Goal: Obtain resource: Obtain resource

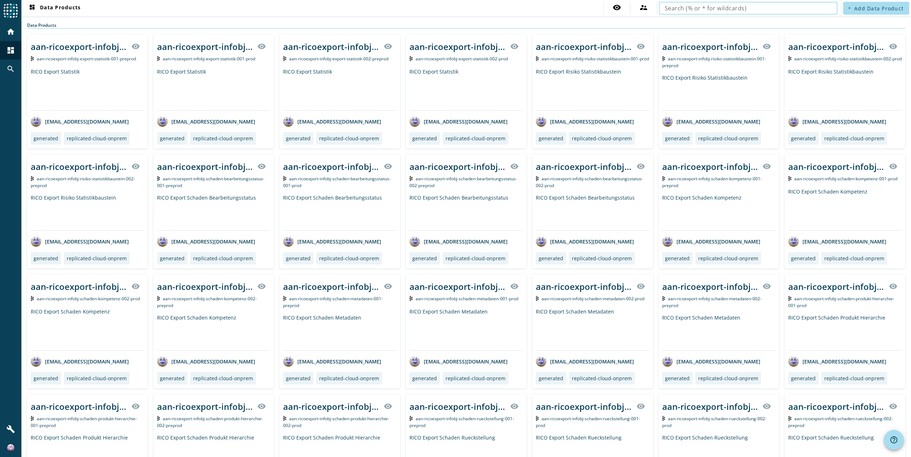
click at [736, 10] on input "text" at bounding box center [748, 8] width 167 height 9
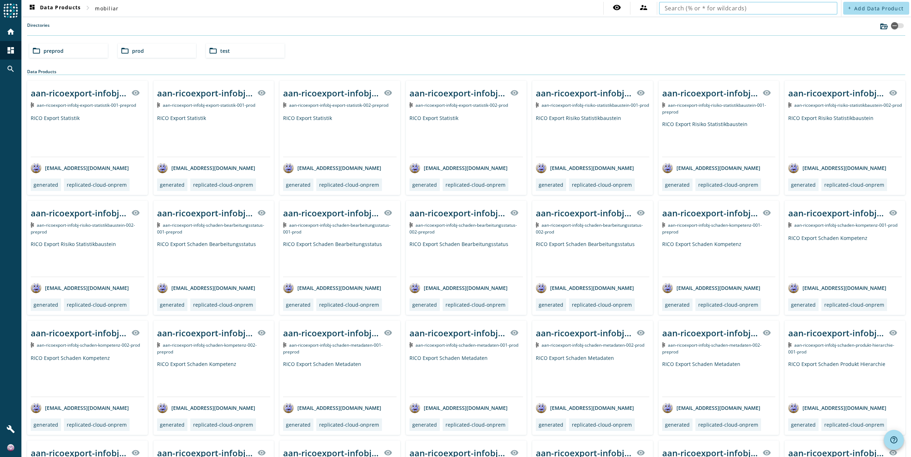
click at [735, 9] on input "text" at bounding box center [748, 8] width 167 height 9
type input "mcs-core-infobj-schaden"
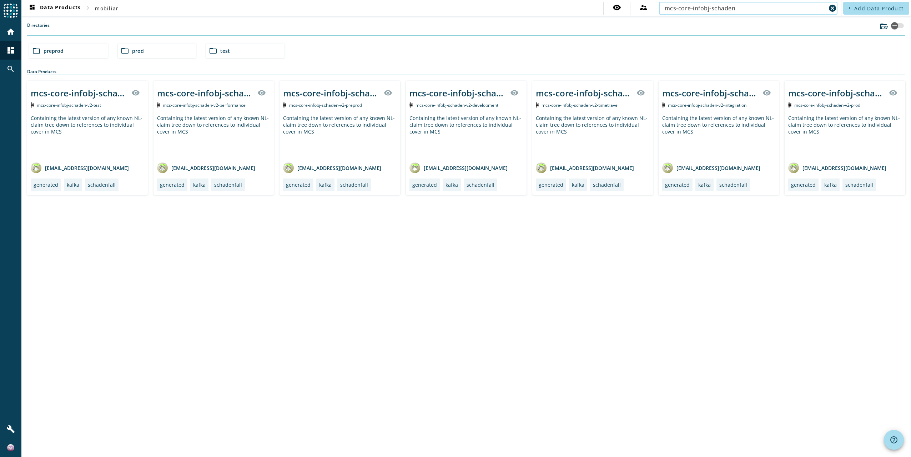
click at [361, 125] on div "Containing the latest version of any known NL-claim tree down to references to …" at bounding box center [340, 136] width 114 height 42
click at [351, 131] on div "Containing the latest version of any known NL-claim tree down to references to …" at bounding box center [340, 136] width 114 height 42
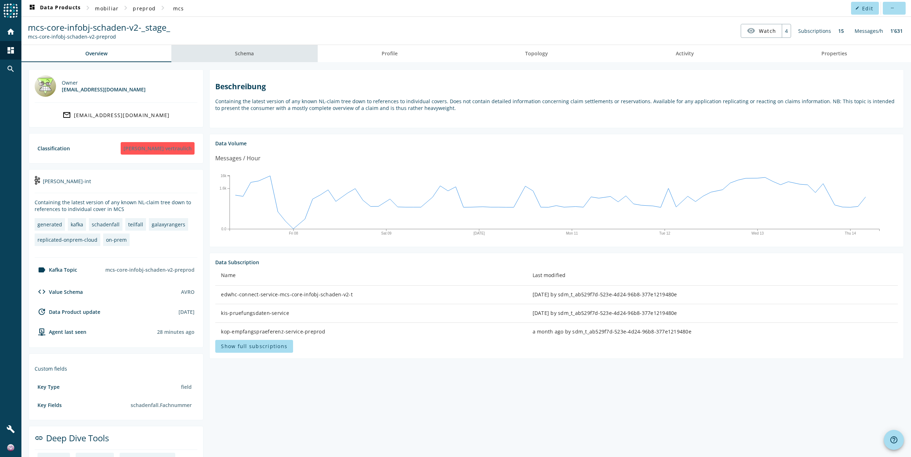
click at [248, 56] on span "Schema" at bounding box center [244, 53] width 19 height 5
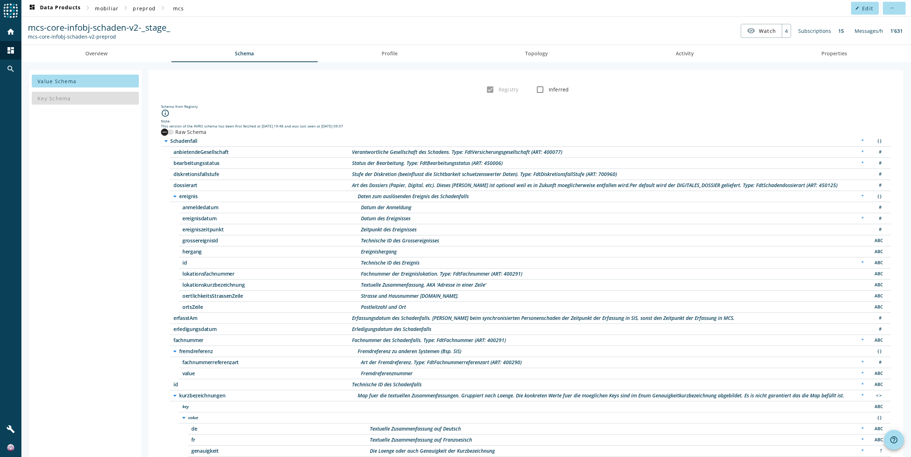
click at [170, 130] on div "button" at bounding box center [164, 132] width 14 height 14
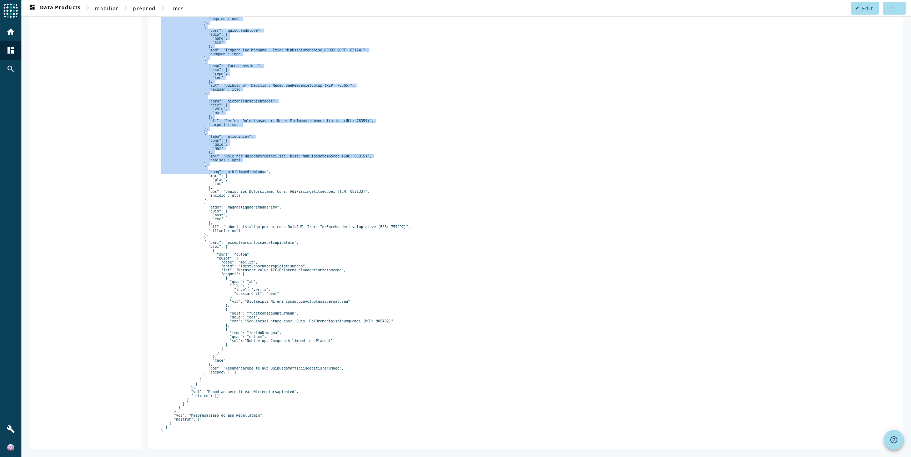
scroll to position [3904, 0]
drag, startPoint x: 164, startPoint y: 143, endPoint x: 230, endPoint y: 449, distance: 313.7
copy pre "{ "type": "record", "name": "Schadenfall", "namespace": "ch.mobi.mcs.adapter.[P…"
